Goal: Task Accomplishment & Management: Manage account settings

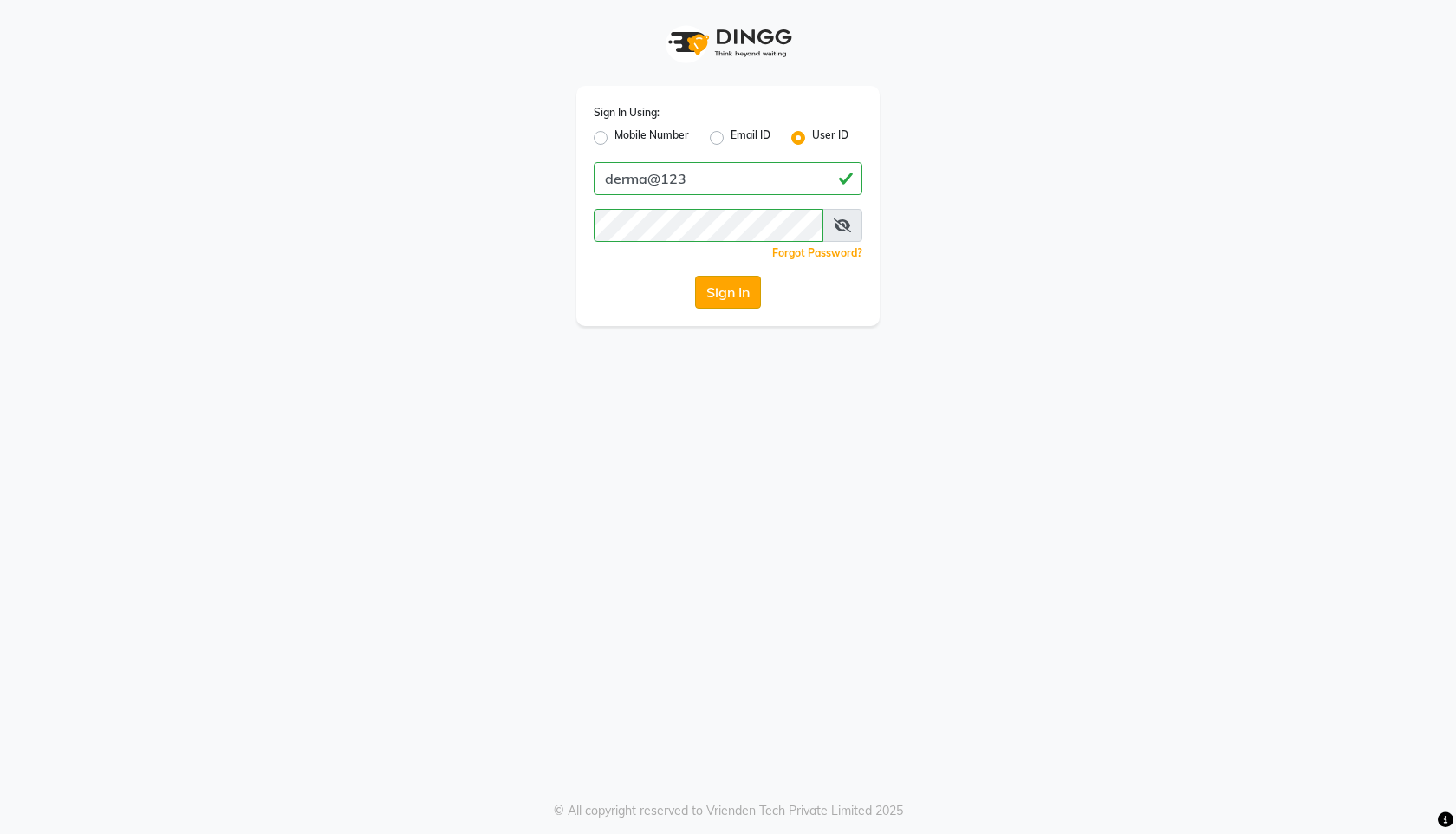
click at [710, 295] on button "Sign In" at bounding box center [728, 292] width 66 height 33
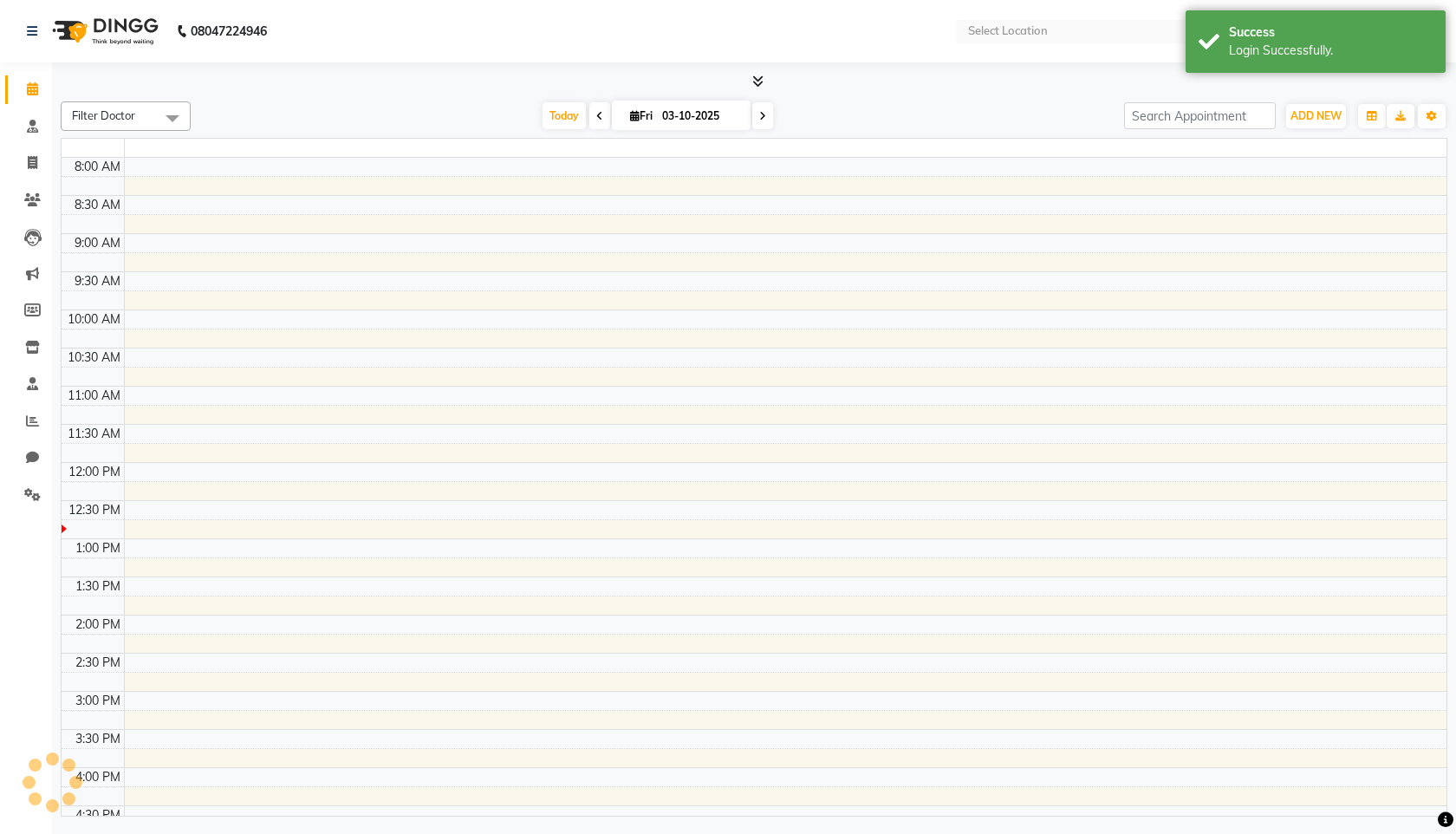
select select "en"
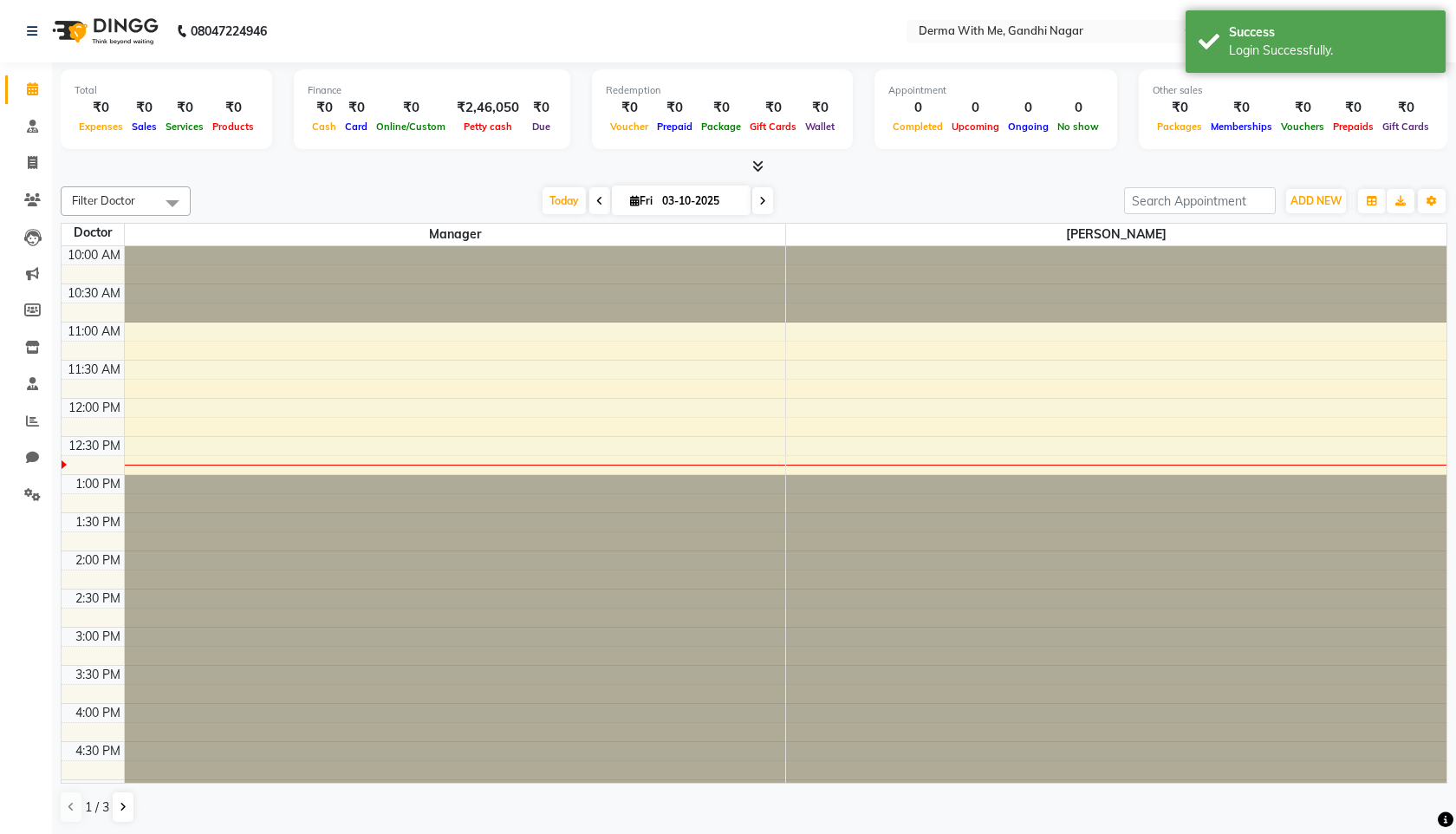
click at [1422, 104] on div "Total ₹0 Expenses ₹0 Sales ₹0 Services ₹0 Products Finance ₹0 Cash ₹0 Card ₹0 O…" at bounding box center [754, 111] width 1387 height 85
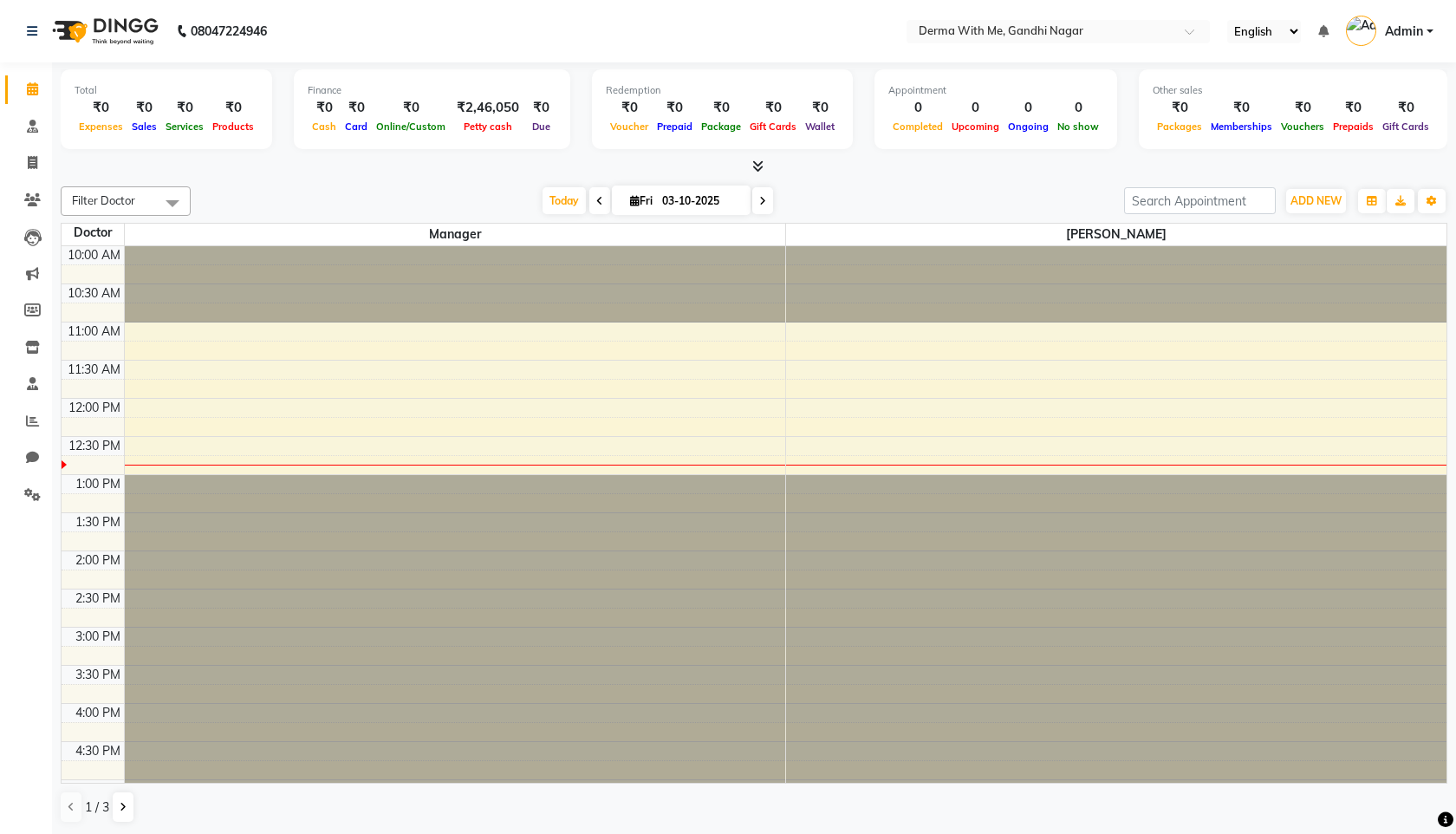
click at [1420, 27] on span "Admin" at bounding box center [1404, 31] width 38 height 18
click at [1371, 100] on link "Change Password" at bounding box center [1344, 97] width 159 height 27
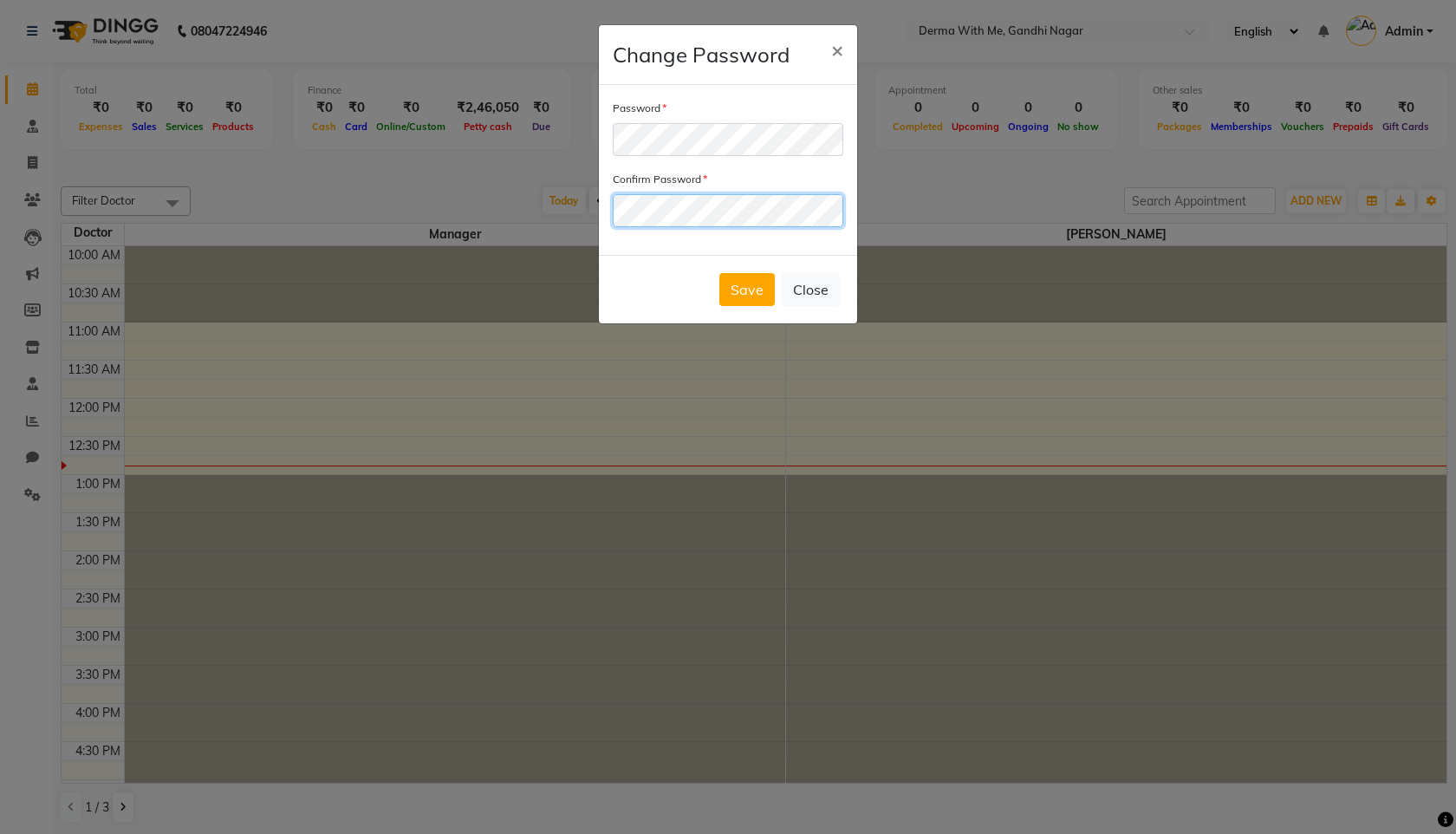
click at [719, 273] on button "Save" at bounding box center [747, 289] width 55 height 33
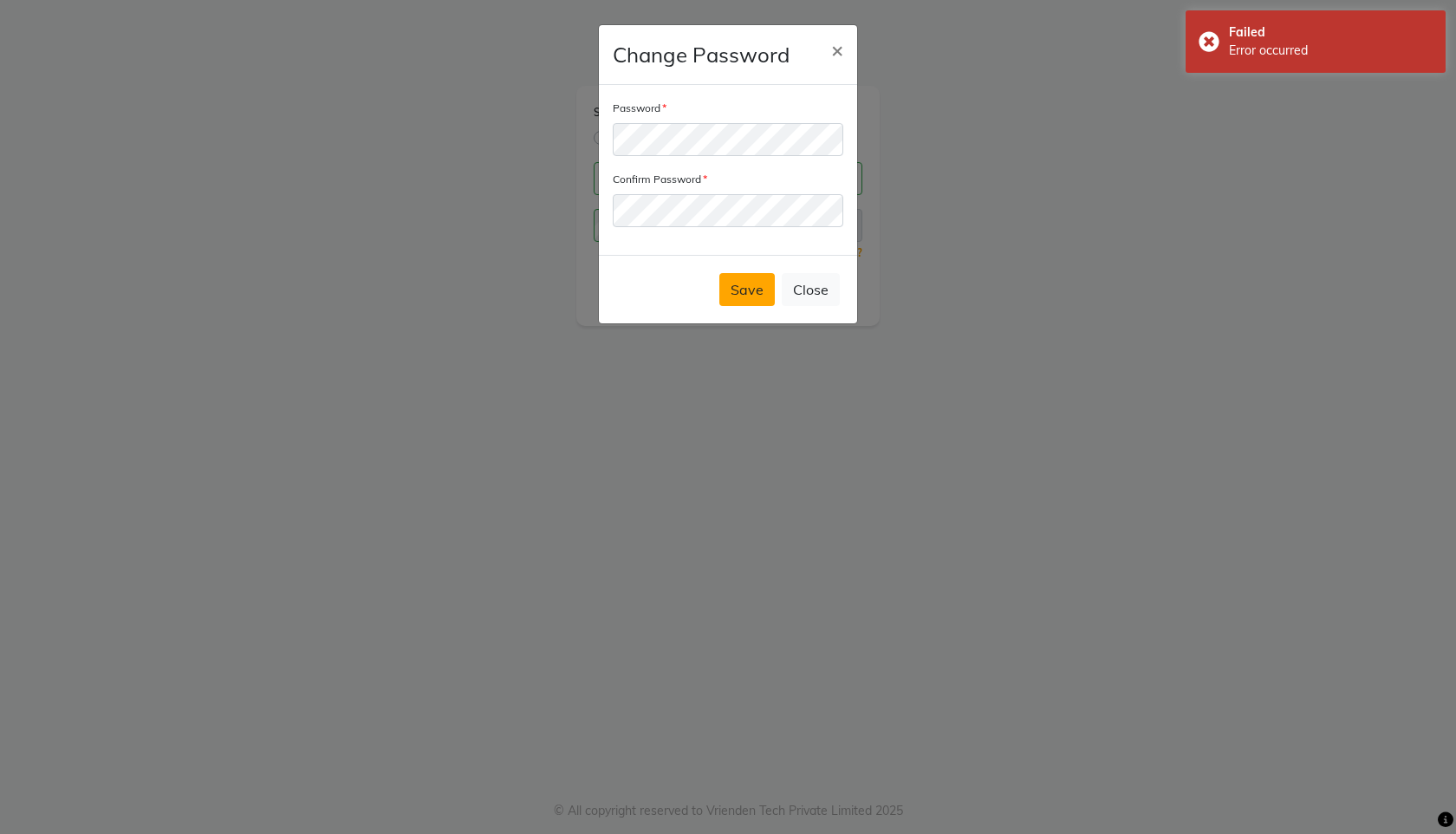
click at [738, 292] on button "Save" at bounding box center [747, 289] width 55 height 33
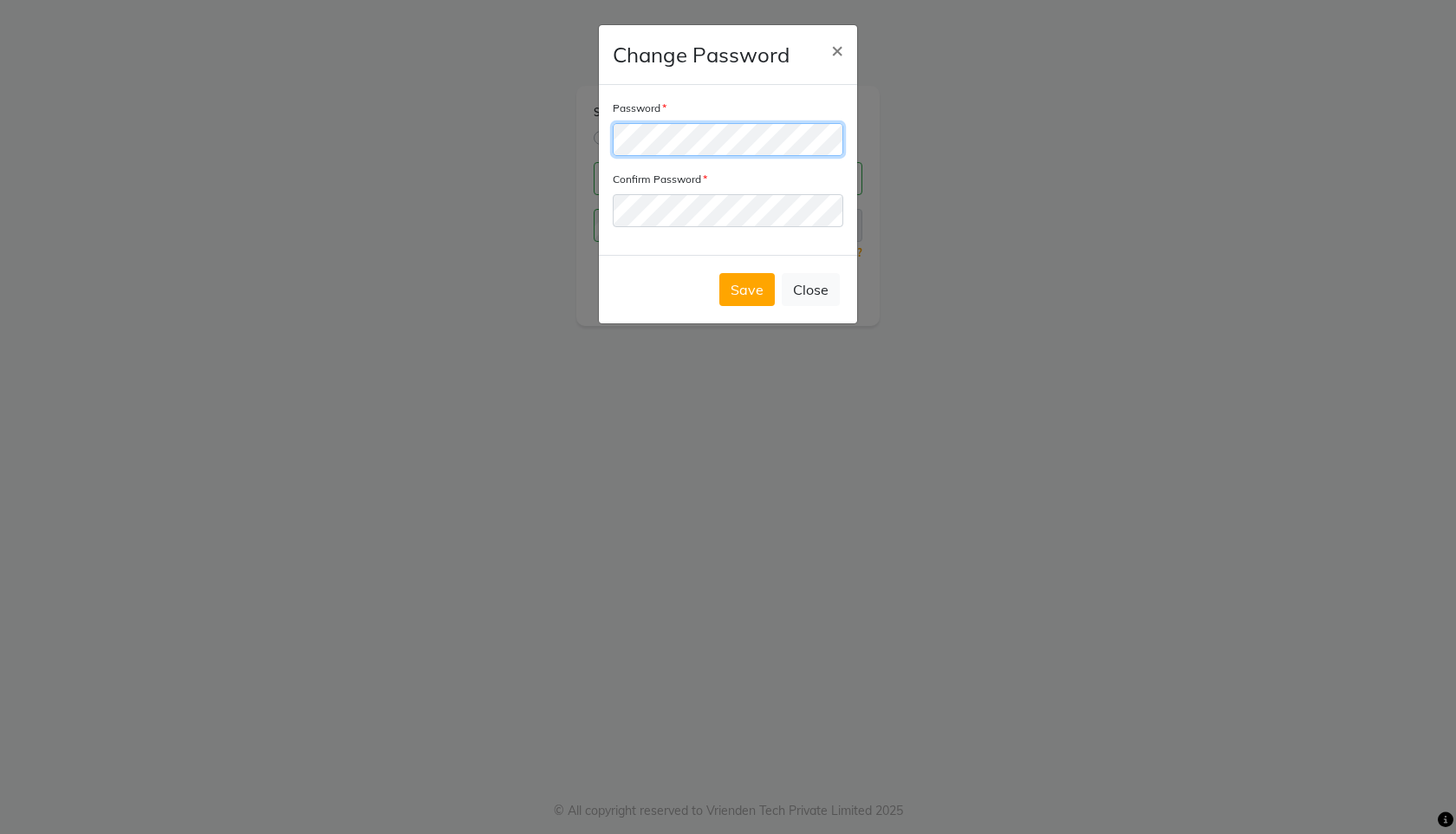
click at [610, 142] on div "Password Confirm Password" at bounding box center [728, 169] width 258 height 170
click at [815, 301] on button "Close" at bounding box center [810, 289] width 58 height 33
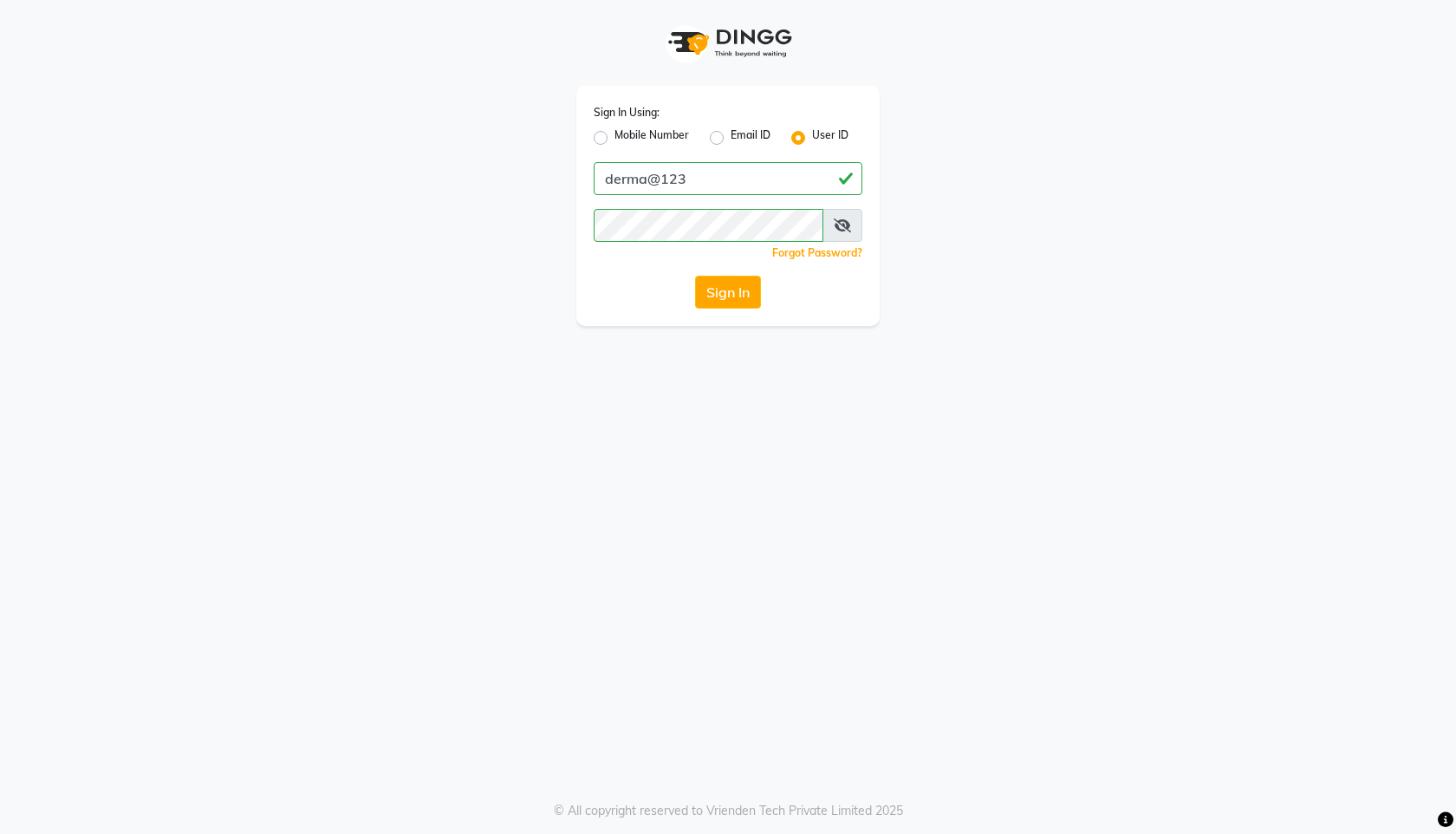
click at [845, 224] on icon at bounding box center [842, 225] width 17 height 14
click at [845, 224] on icon at bounding box center [842, 225] width 15 height 14
click at [522, 237] on div "Sign In Using: Mobile Number Email ID User ID derma@123 Remember me Forgot Pass…" at bounding box center [728, 162] width 988 height 326
click at [695, 275] on button "Sign In" at bounding box center [728, 292] width 66 height 33
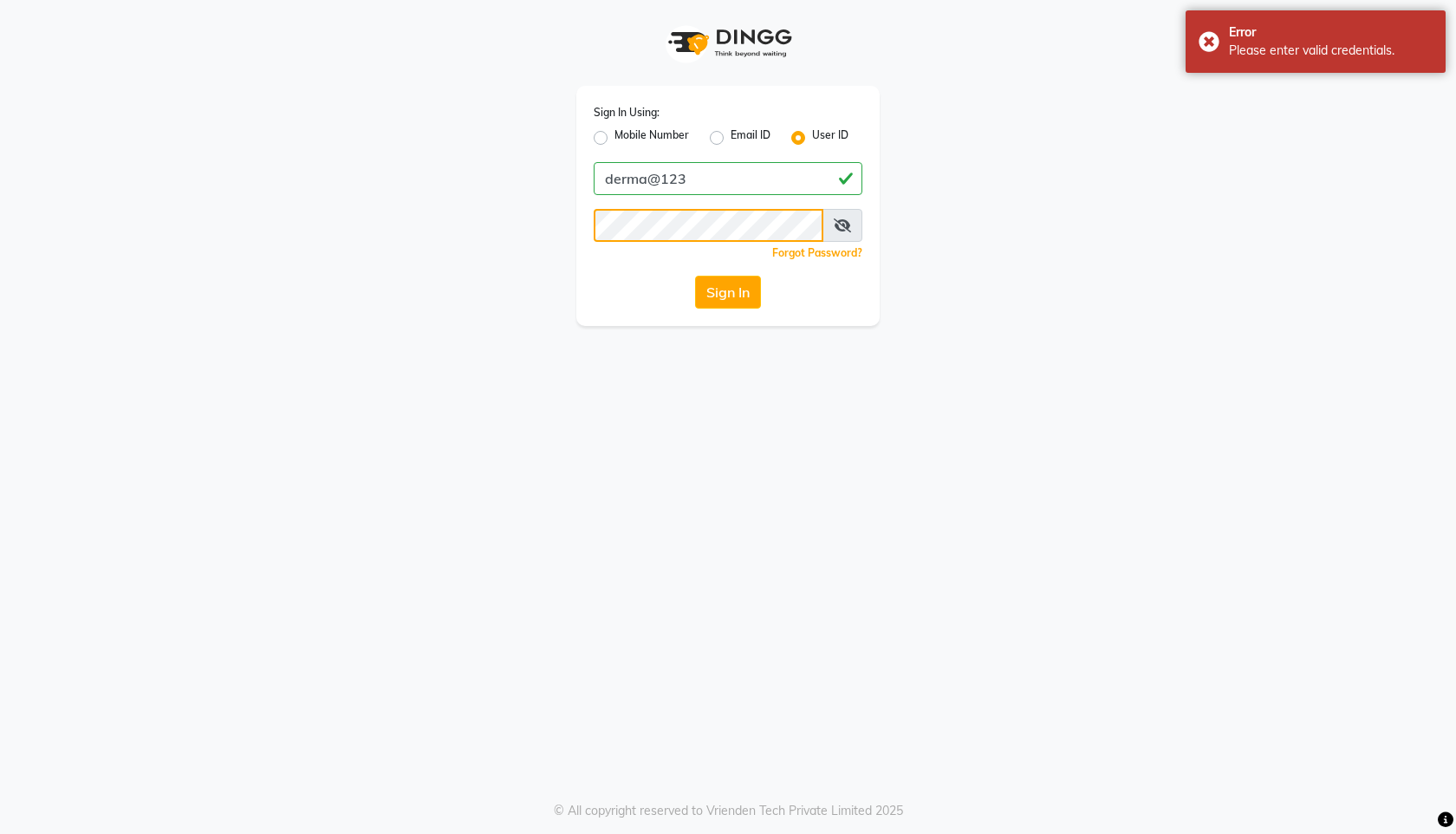
click at [570, 246] on div "Sign In Using: Mobile Number Email ID User ID derma@123 Remember me Forgot Pass…" at bounding box center [728, 162] width 330 height 326
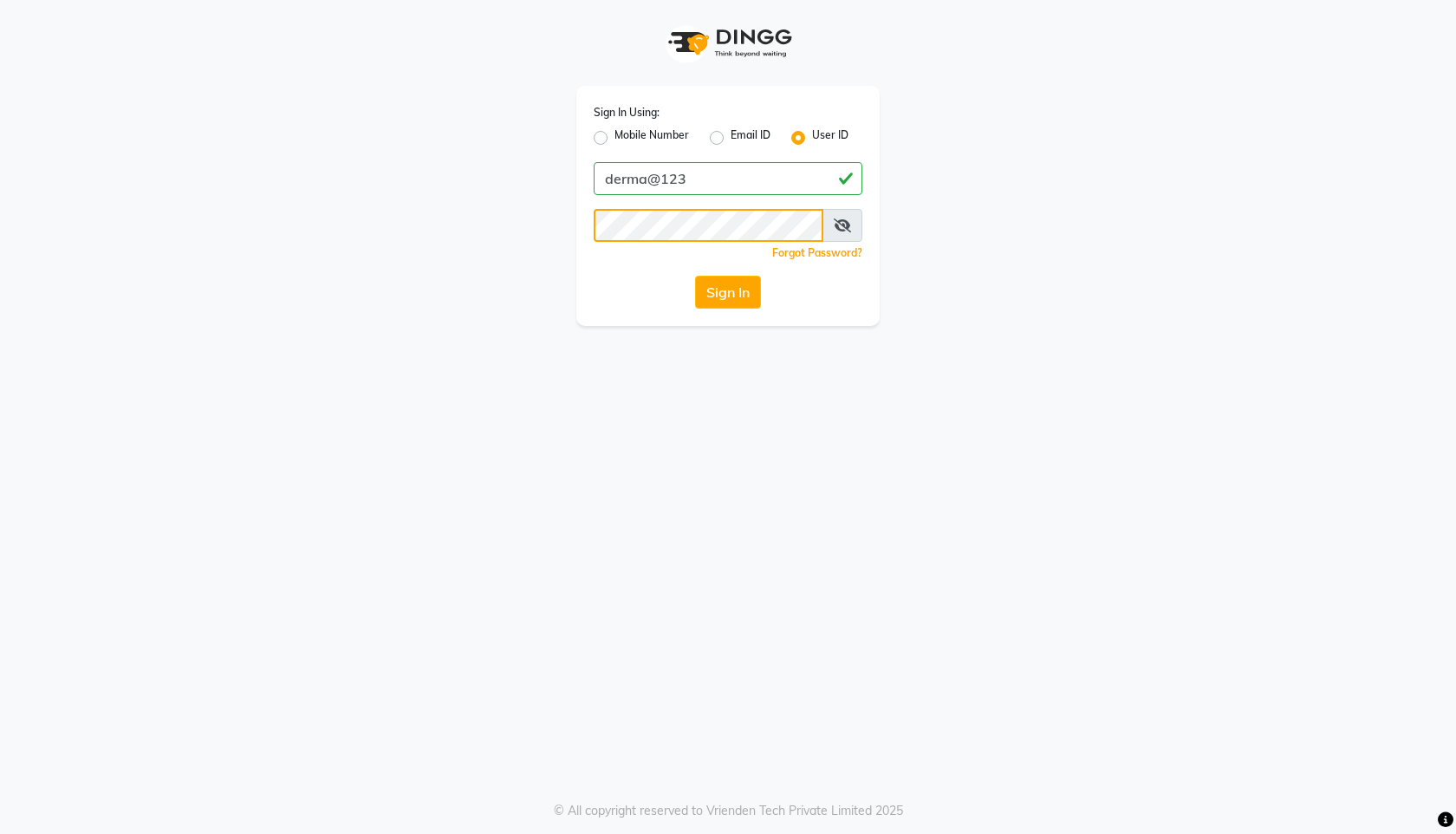
click at [695, 275] on button "Sign In" at bounding box center [728, 292] width 66 height 33
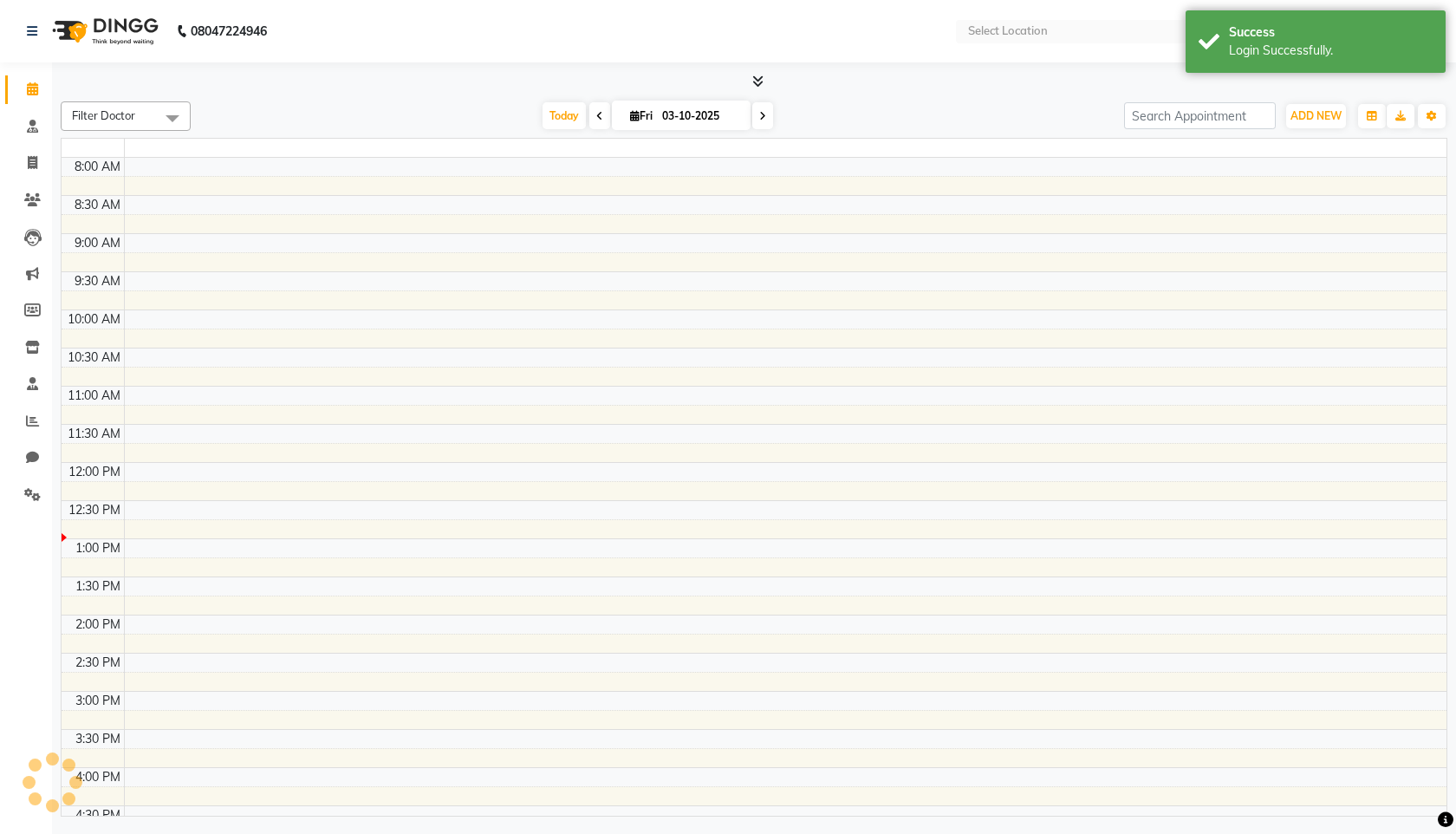
select select "en"
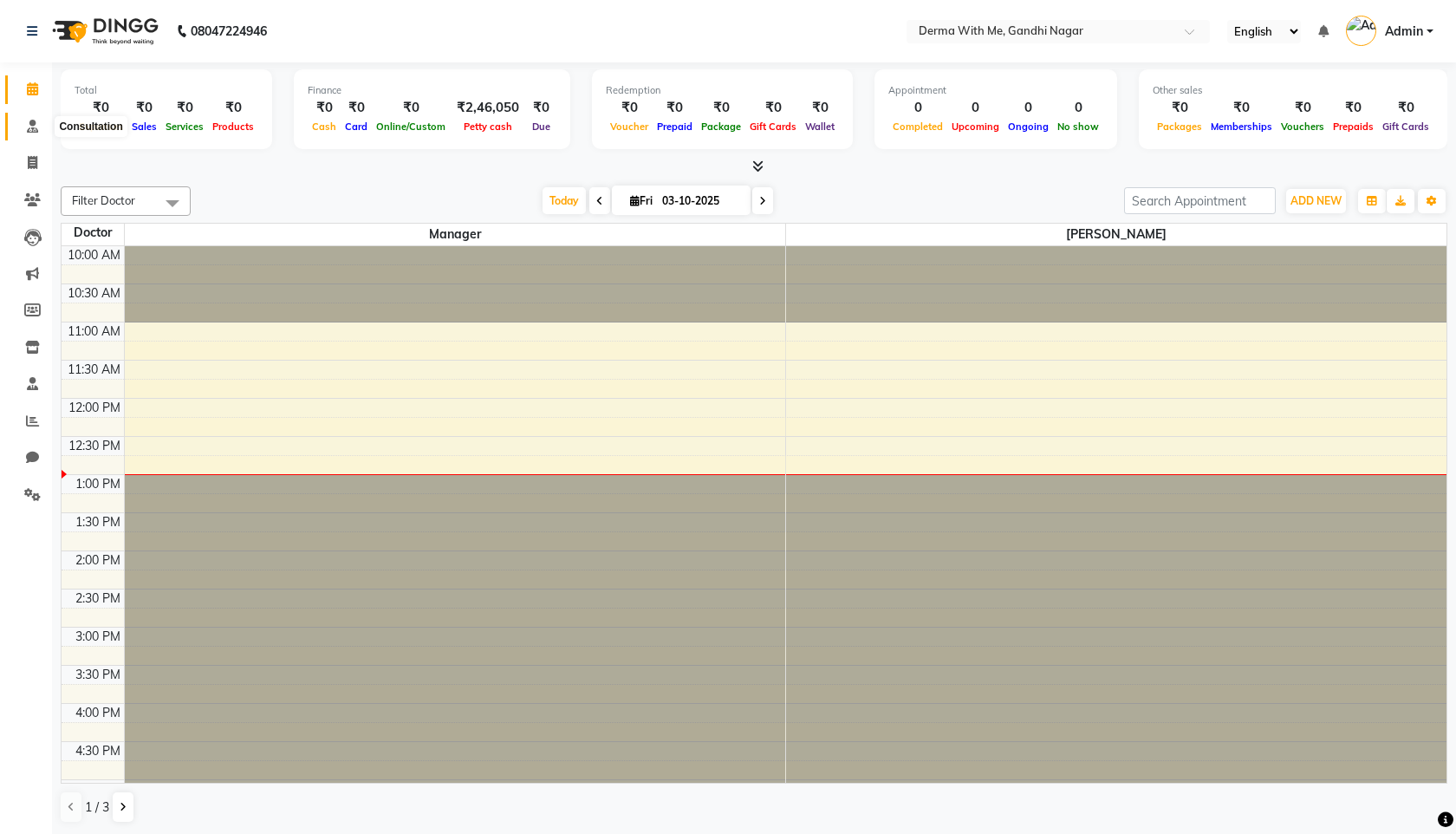
click at [28, 123] on icon at bounding box center [32, 126] width 11 height 13
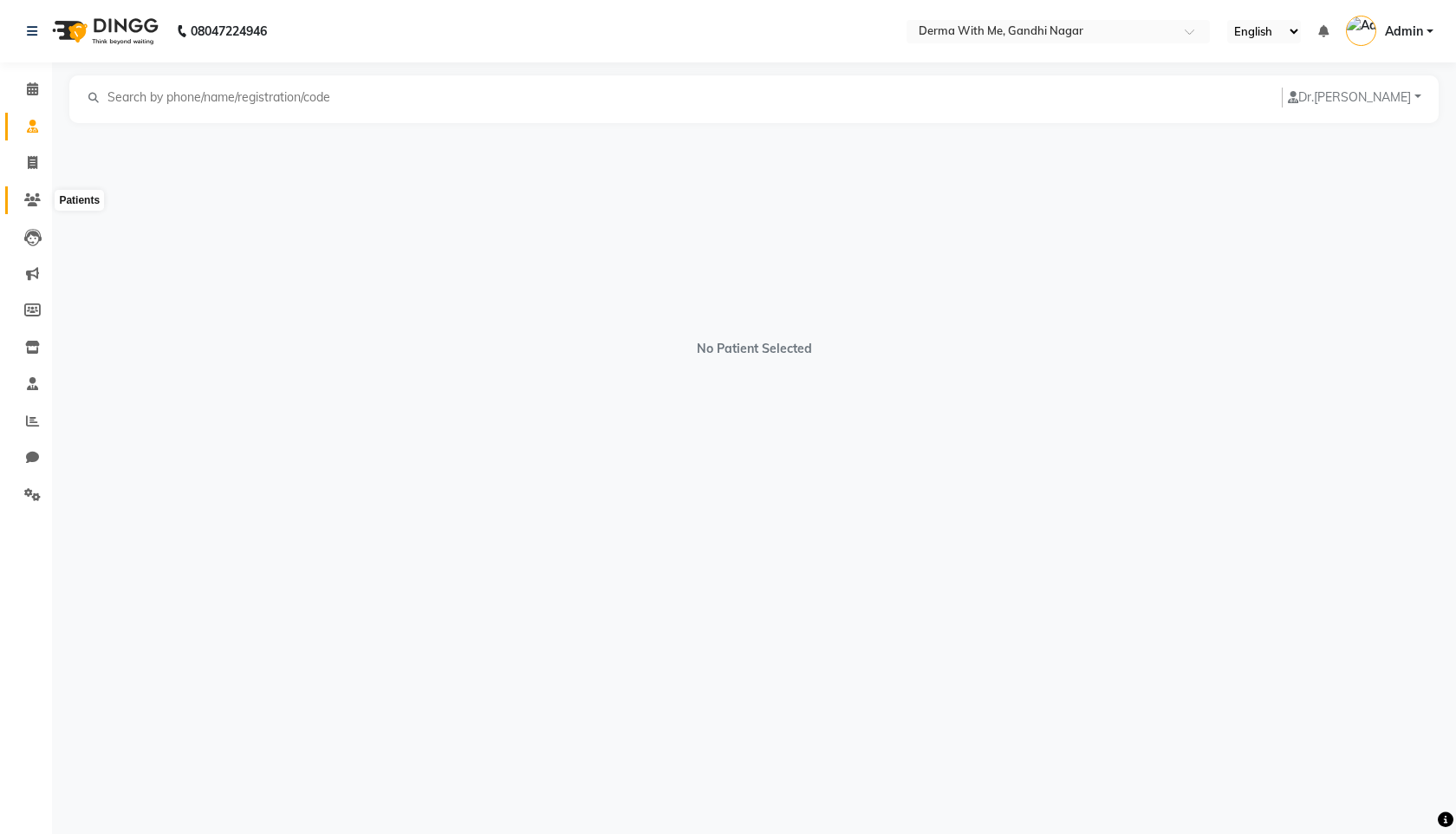
click at [31, 206] on span at bounding box center [32, 200] width 30 height 20
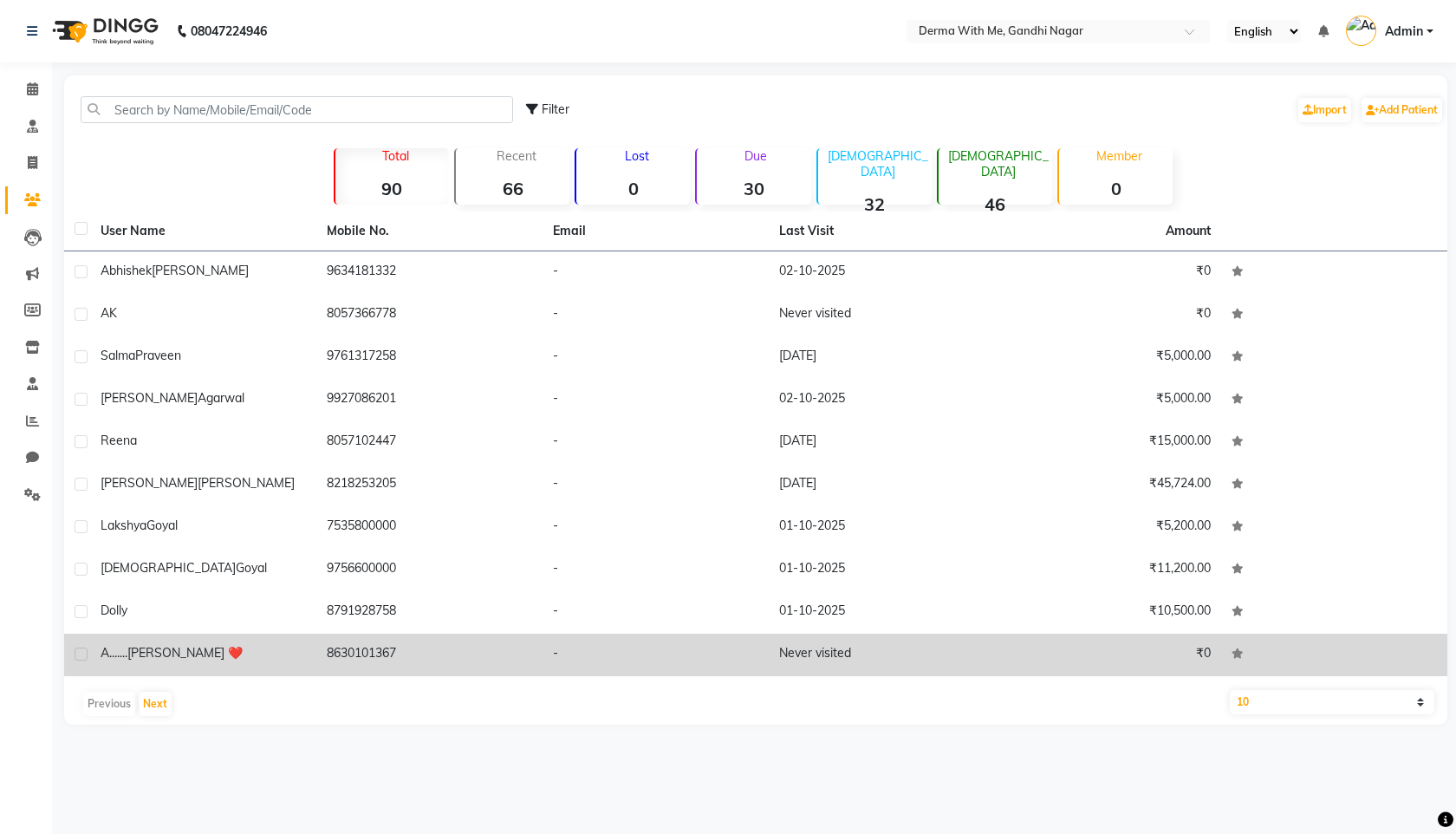
click at [82, 655] on label at bounding box center [81, 654] width 13 height 13
click at [82, 655] on input "checkbox" at bounding box center [80, 654] width 11 height 11
checkbox input "true"
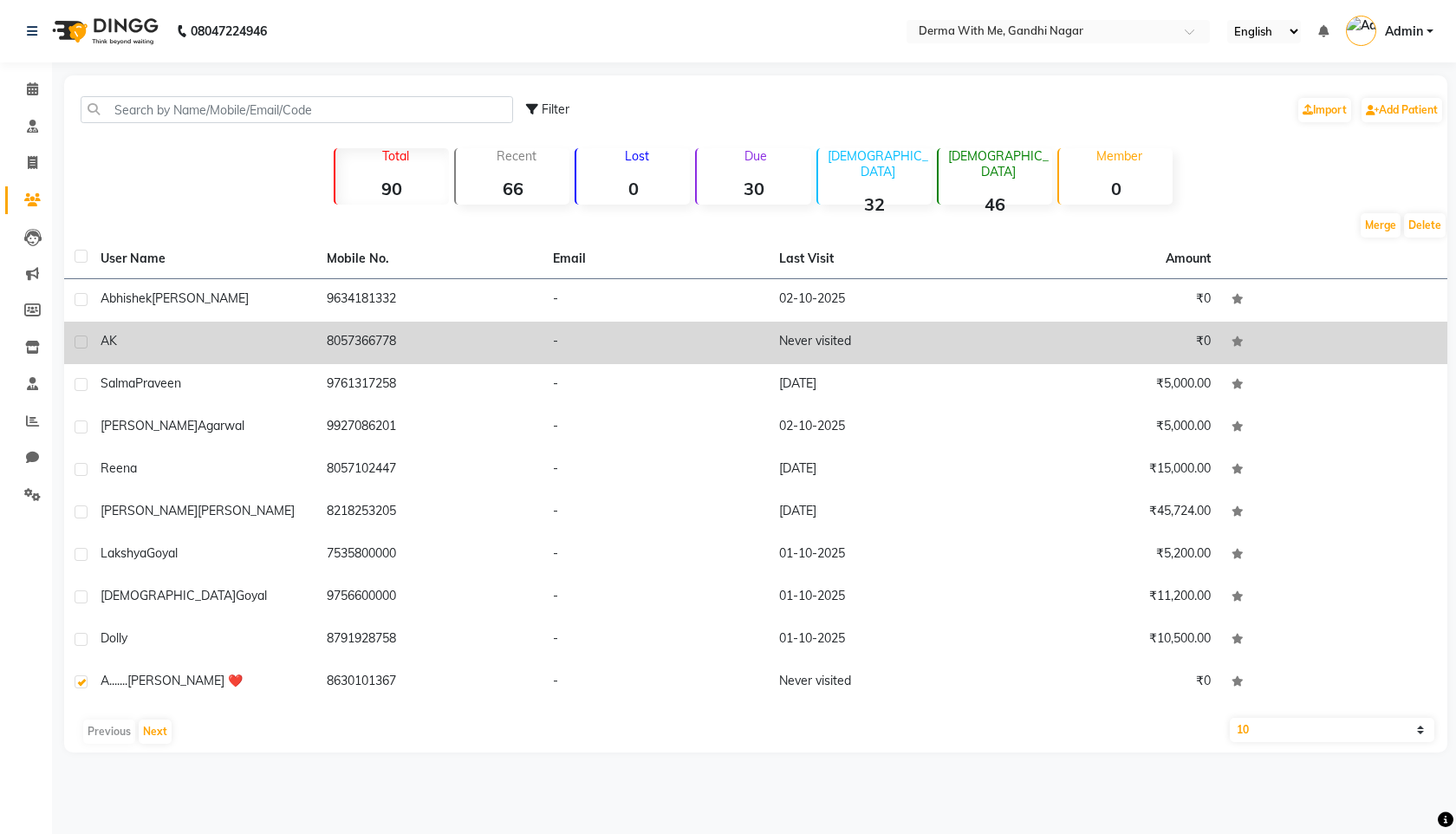
click at [82, 343] on label at bounding box center [81, 342] width 13 height 13
click at [82, 343] on input "checkbox" at bounding box center [80, 343] width 11 height 11
checkbox input "true"
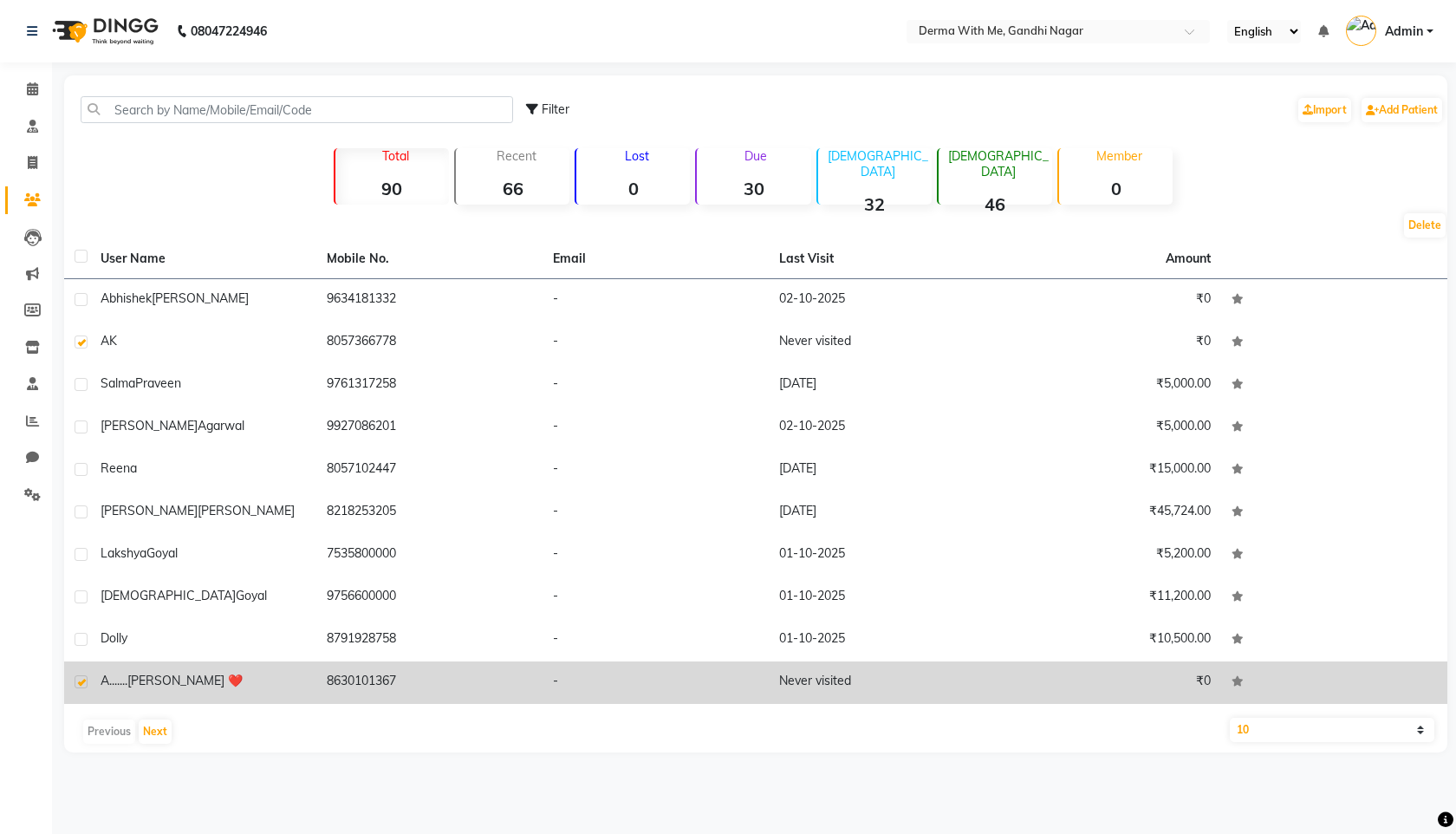
click at [83, 686] on label at bounding box center [81, 682] width 13 height 13
click at [83, 686] on input "checkbox" at bounding box center [80, 682] width 11 height 11
checkbox input "false"
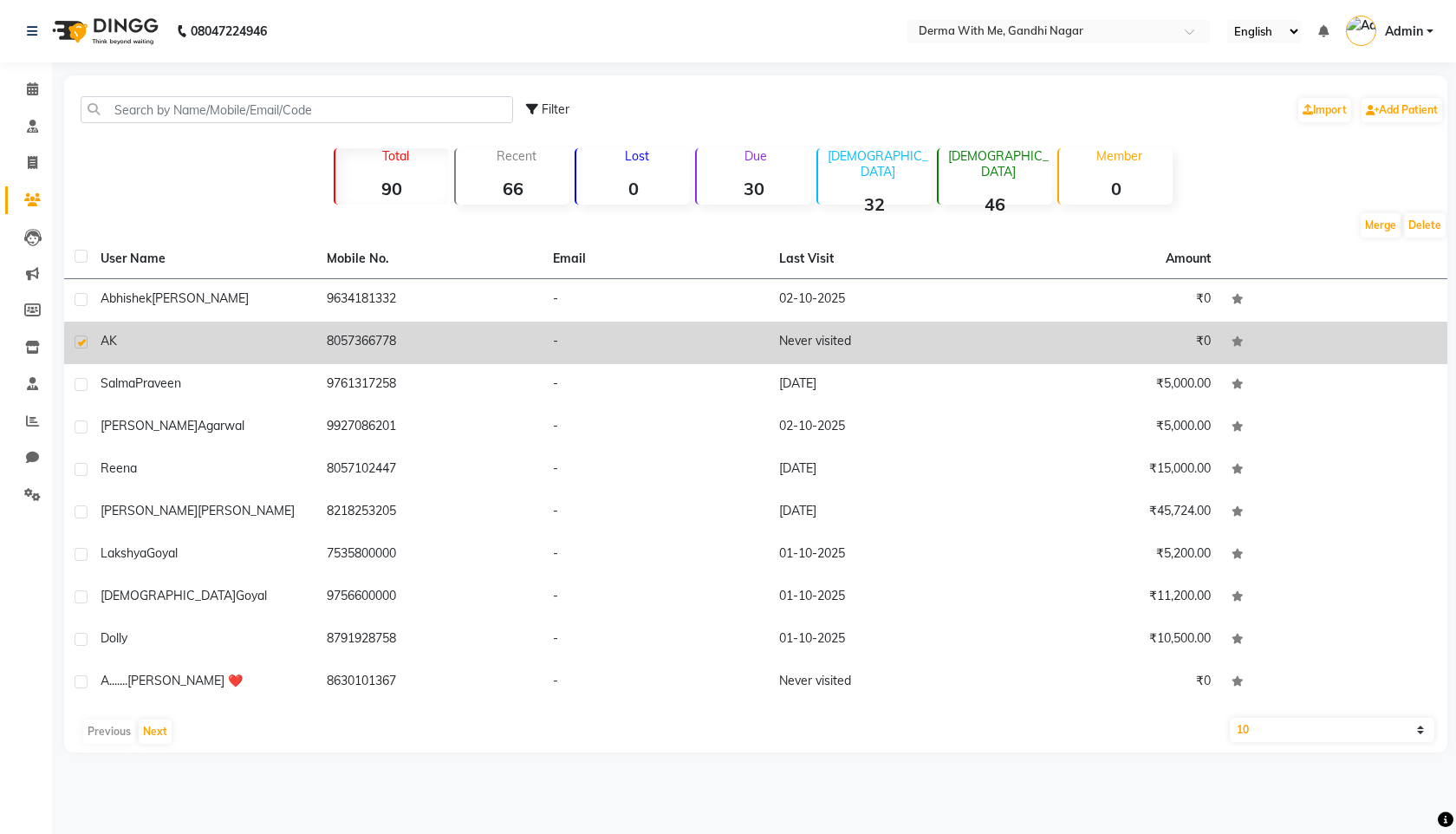
click at [83, 341] on label at bounding box center [81, 342] width 13 height 13
click at [83, 341] on input "checkbox" at bounding box center [80, 343] width 11 height 11
checkbox input "false"
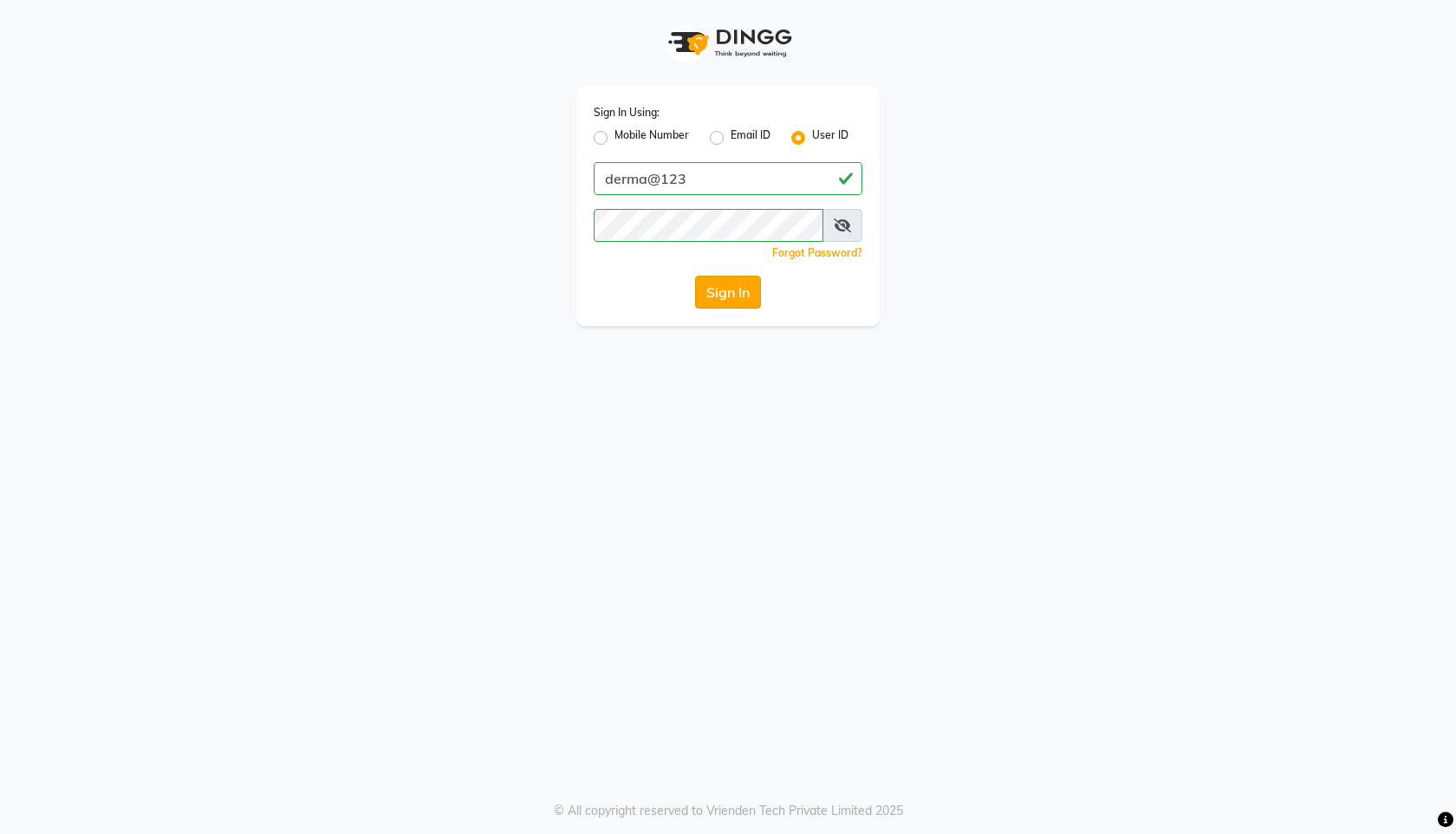
click at [729, 296] on button "Sign In" at bounding box center [728, 292] width 66 height 33
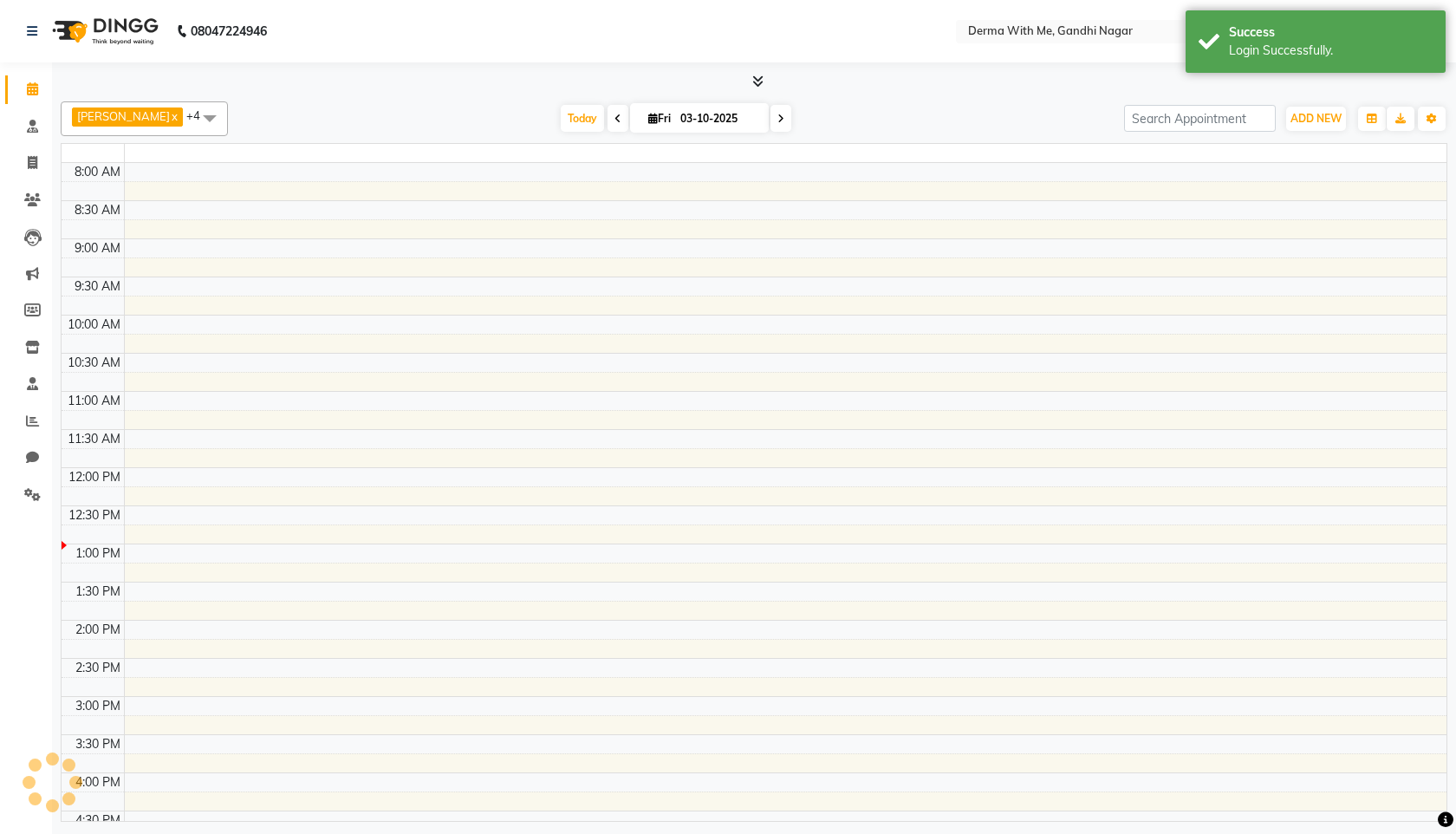
select select "en"
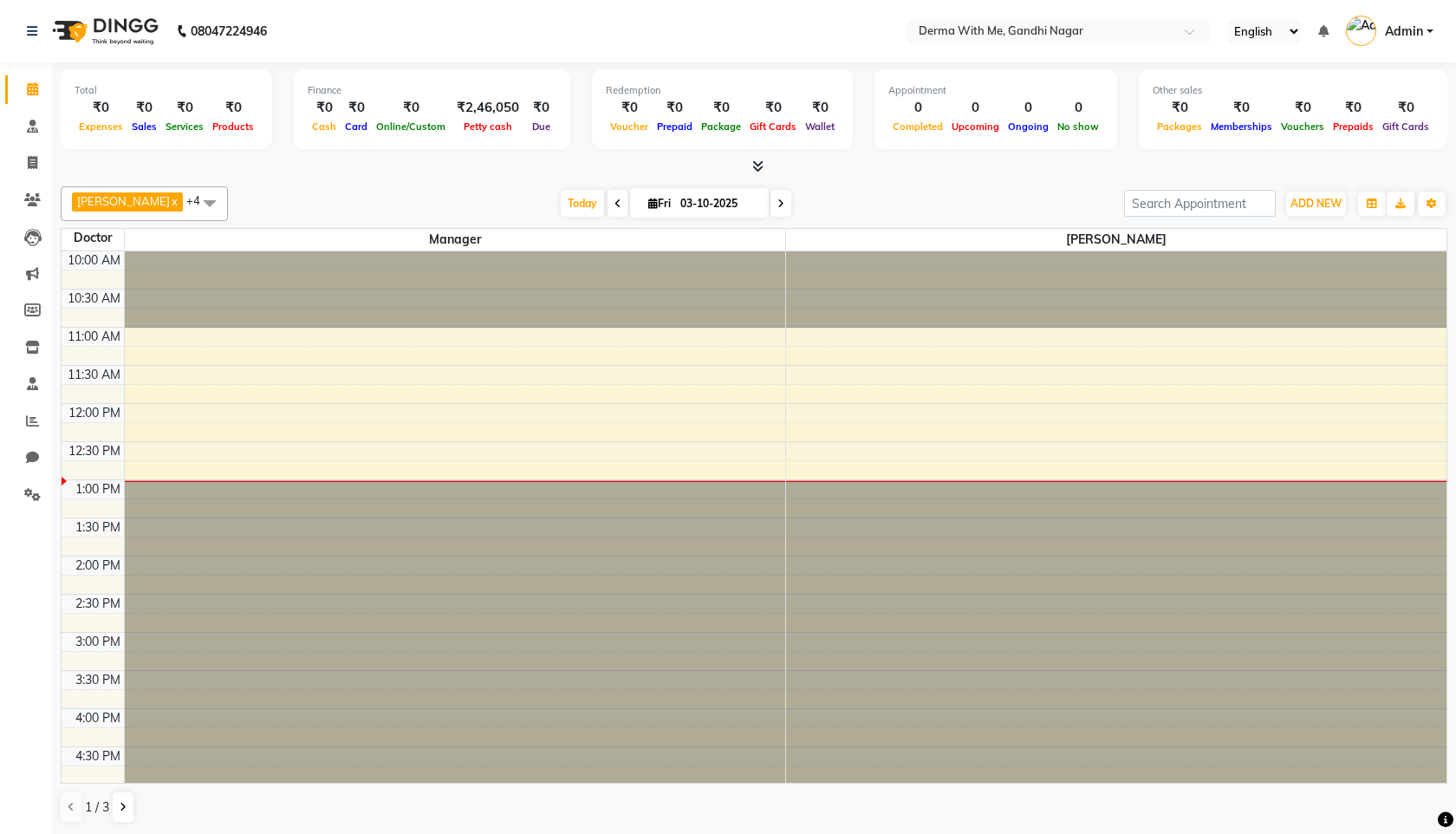
click at [197, 195] on span at bounding box center [210, 202] width 34 height 33
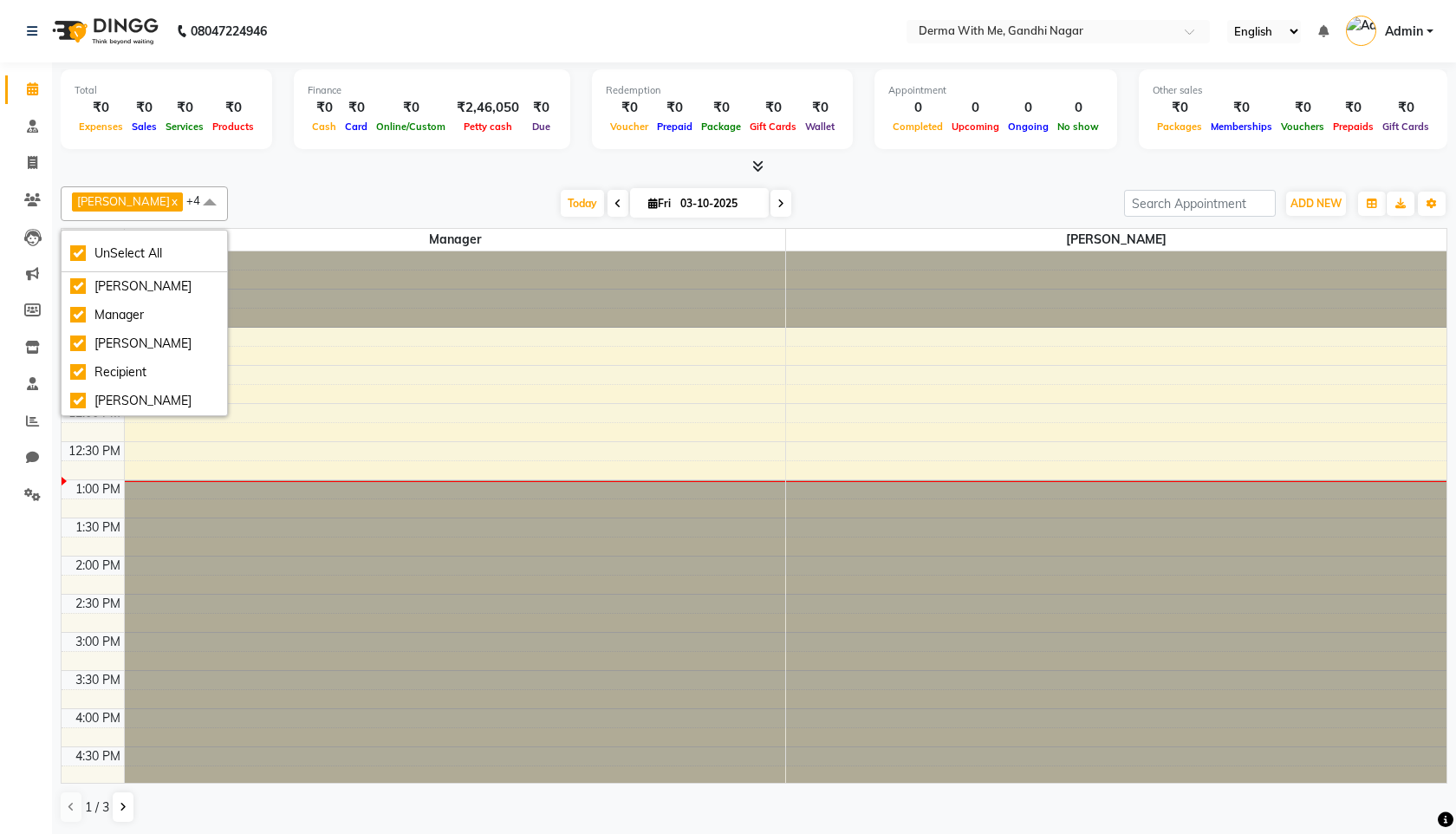
click at [314, 180] on div "[PERSON_NAME] x Manager x [PERSON_NAME] x Recipient x [PERSON_NAME] x +4 UnSele…" at bounding box center [754, 504] width 1387 height 651
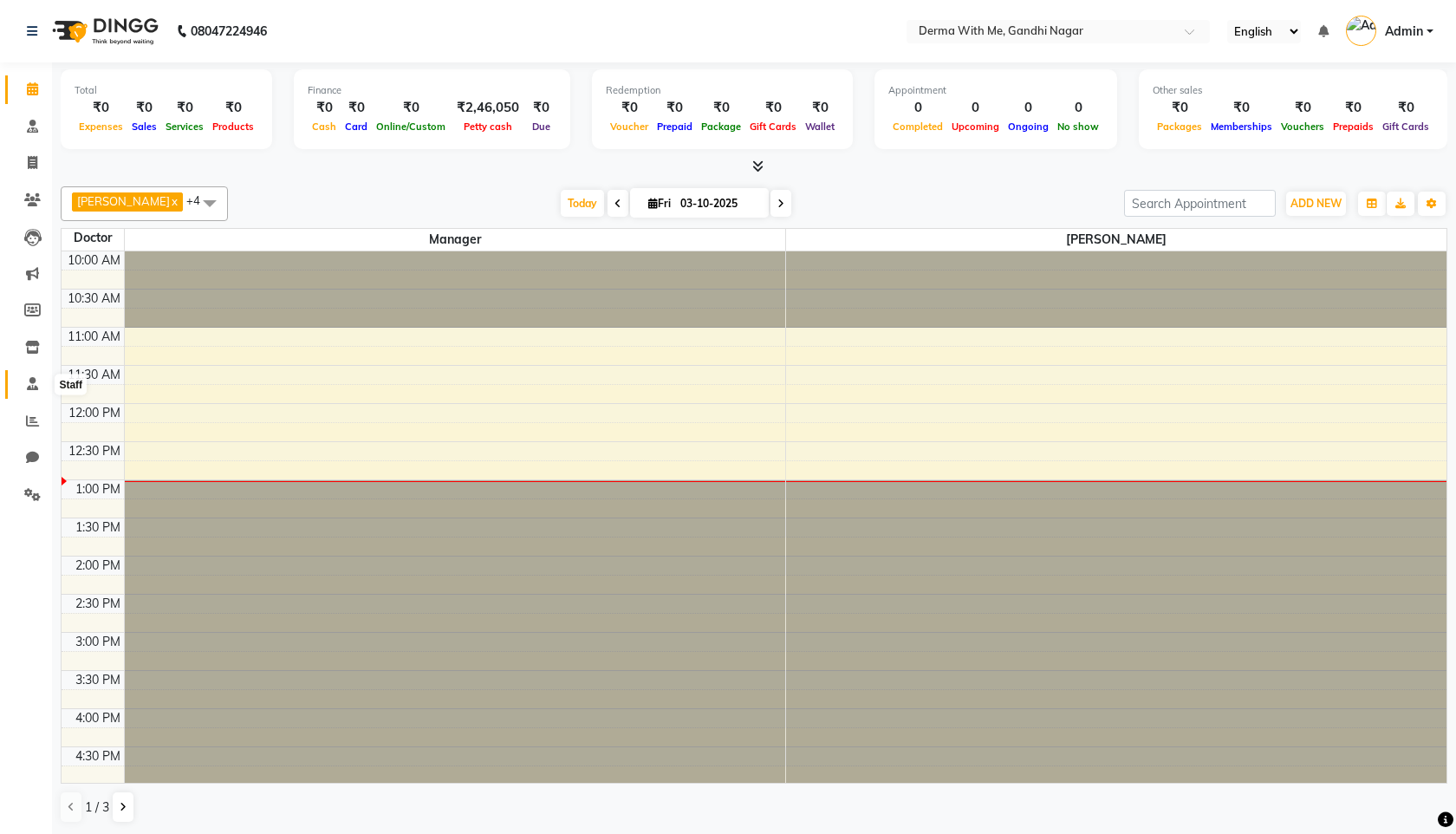
click at [35, 388] on icon at bounding box center [32, 384] width 11 height 13
